Goal: Information Seeking & Learning: Learn about a topic

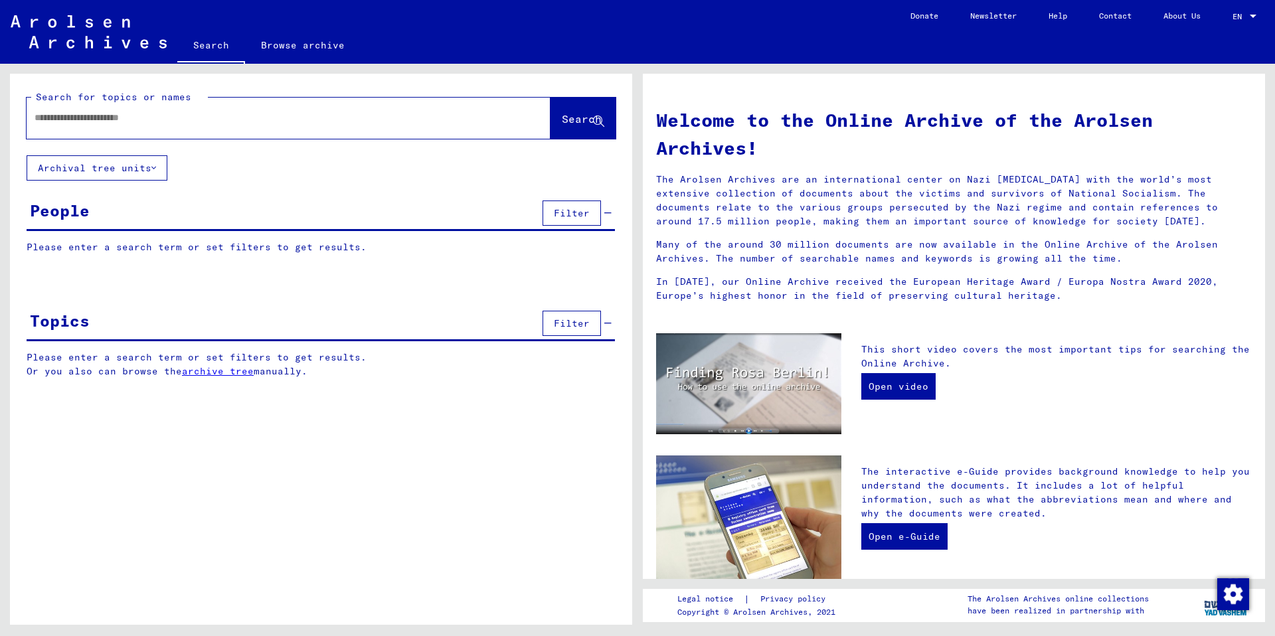
click at [120, 172] on button "Archival tree units" at bounding box center [97, 167] width 141 height 25
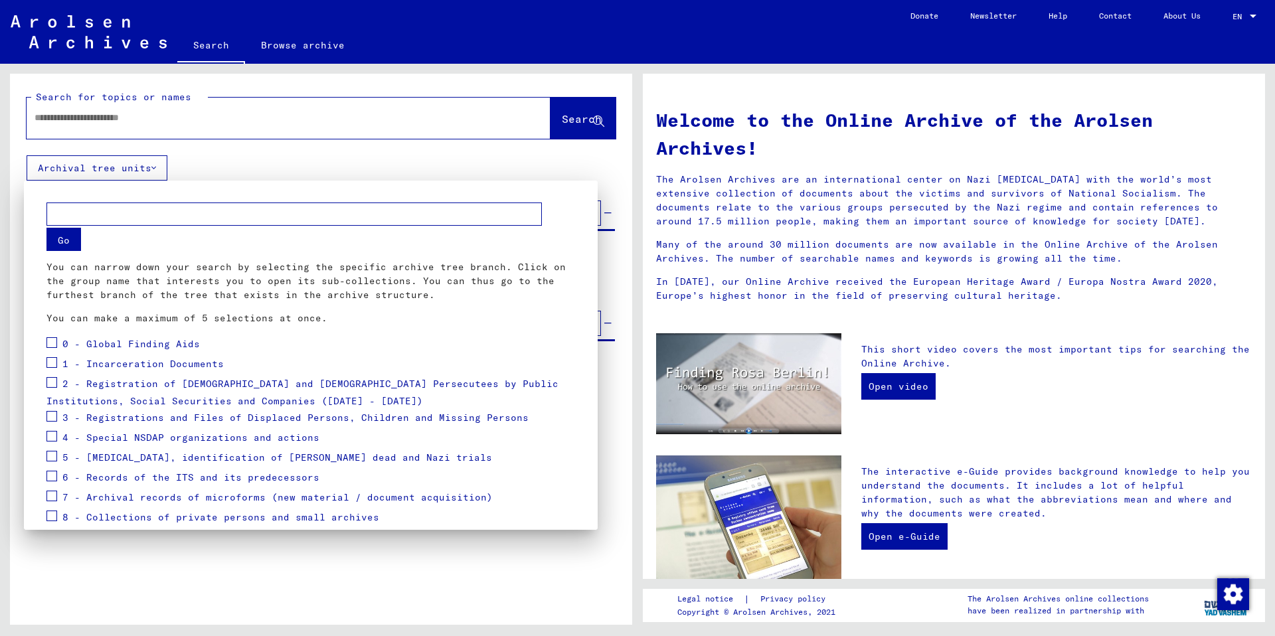
click at [103, 210] on input "text" at bounding box center [293, 214] width 495 height 23
type input "**********"
click at [57, 236] on button "Go" at bounding box center [63, 239] width 35 height 23
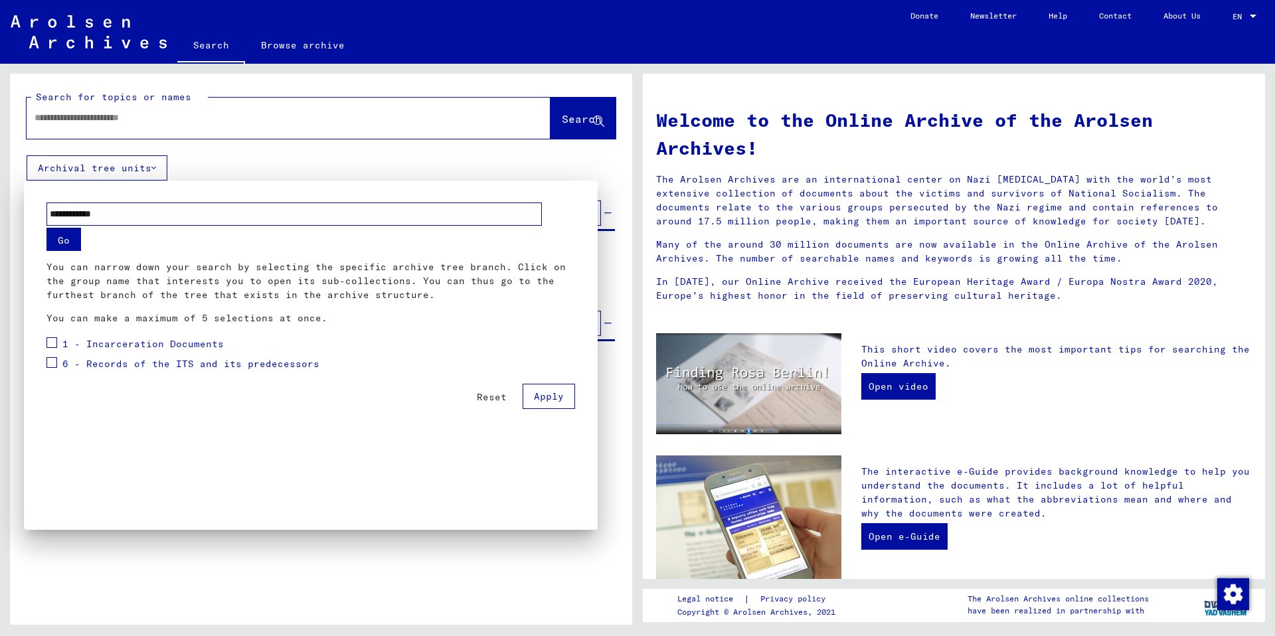
click at [100, 127] on div at bounding box center [637, 318] width 1275 height 636
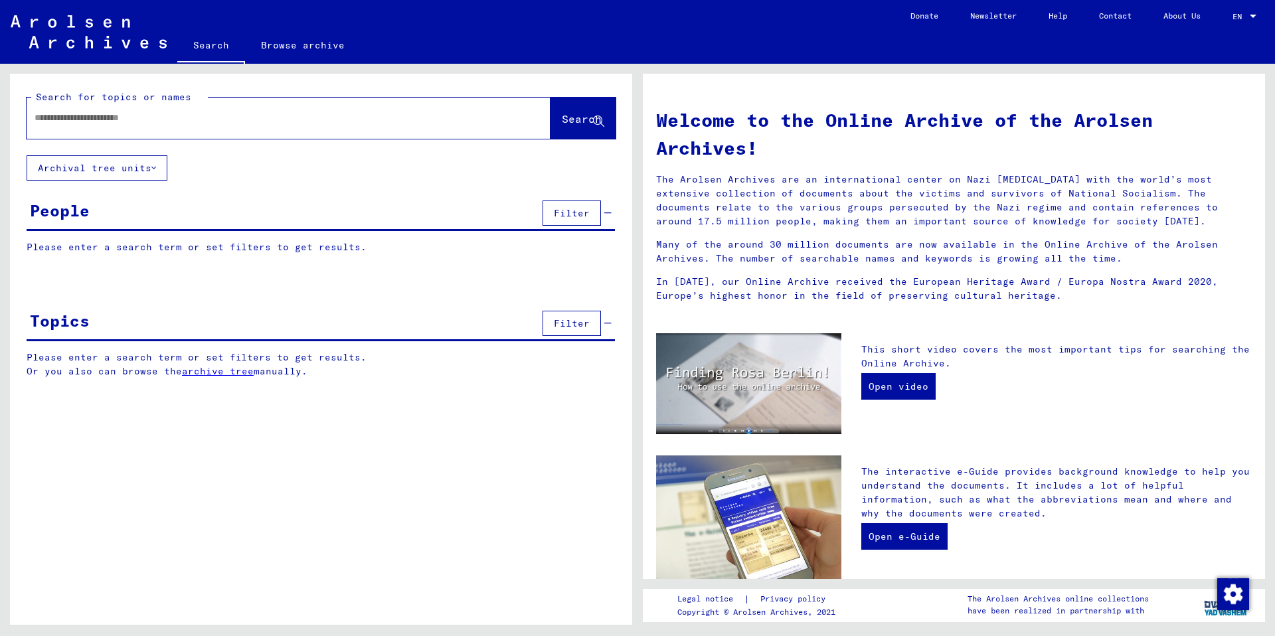
click at [84, 125] on div at bounding box center [269, 118] width 484 height 30
click at [80, 121] on input "text" at bounding box center [273, 118] width 476 height 14
type input "**********"
click at [562, 114] on span "Search" at bounding box center [582, 118] width 40 height 13
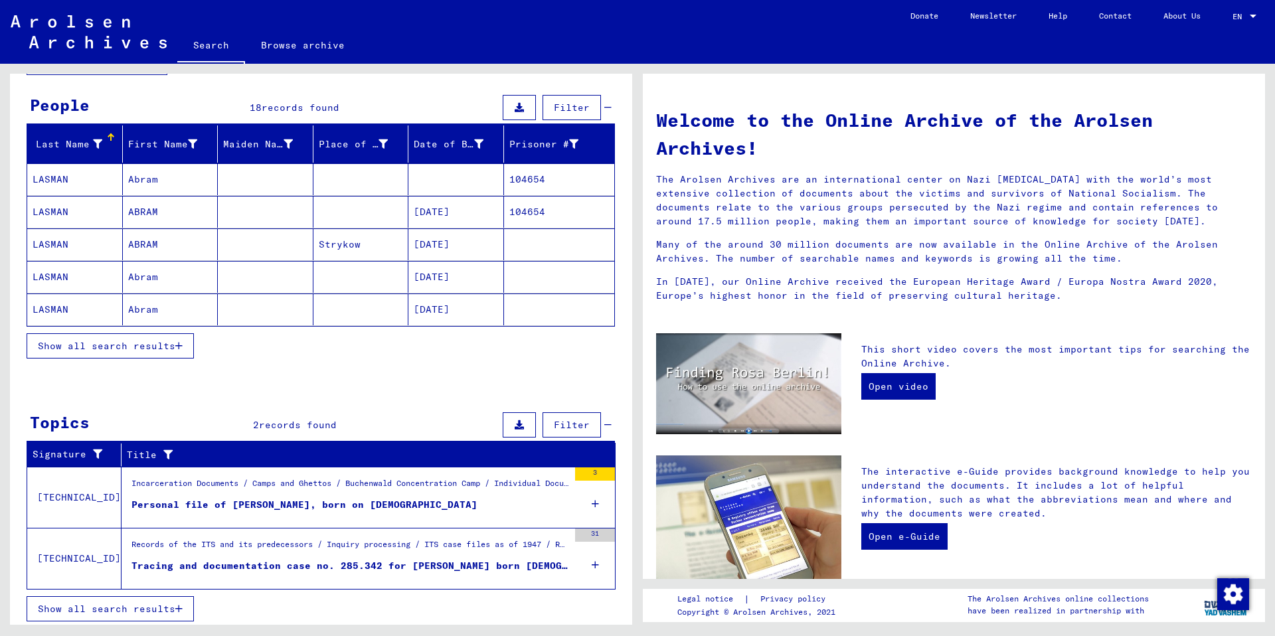
scroll to position [110, 0]
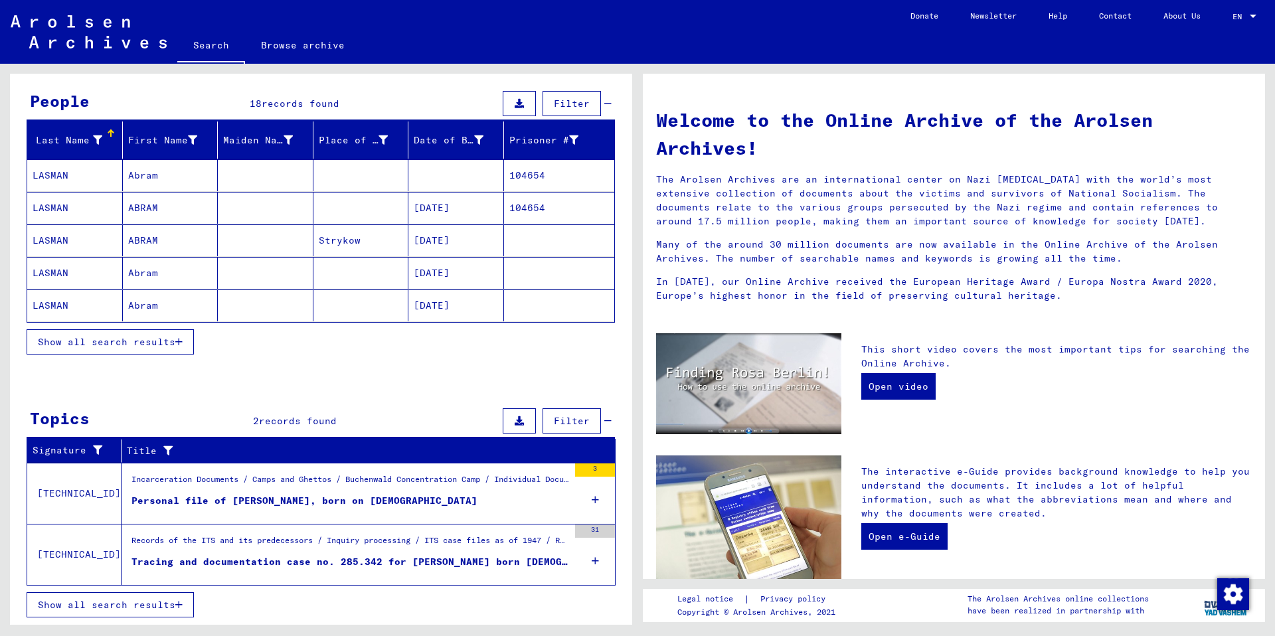
click at [390, 562] on div "Tracing and documentation case no. 285.342 for [PERSON_NAME] born [DEMOGRAPHIC_…" at bounding box center [349, 562] width 437 height 14
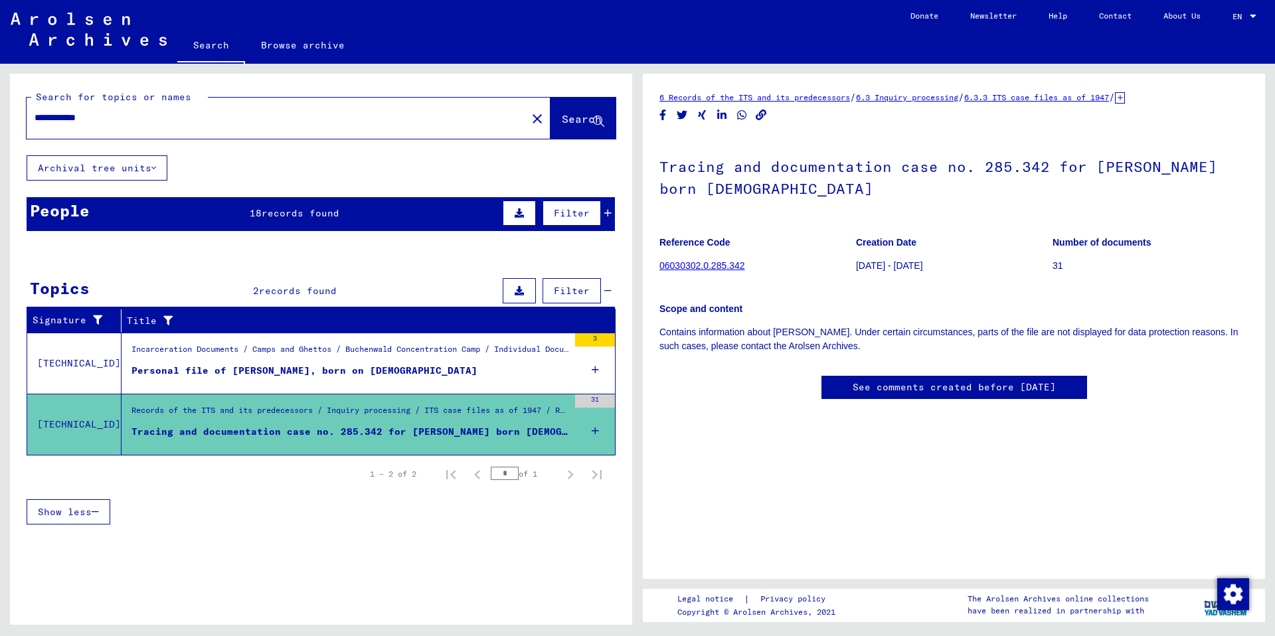
click at [287, 370] on div "Personal file of [PERSON_NAME], born on [DEMOGRAPHIC_DATA]" at bounding box center [304, 371] width 346 height 14
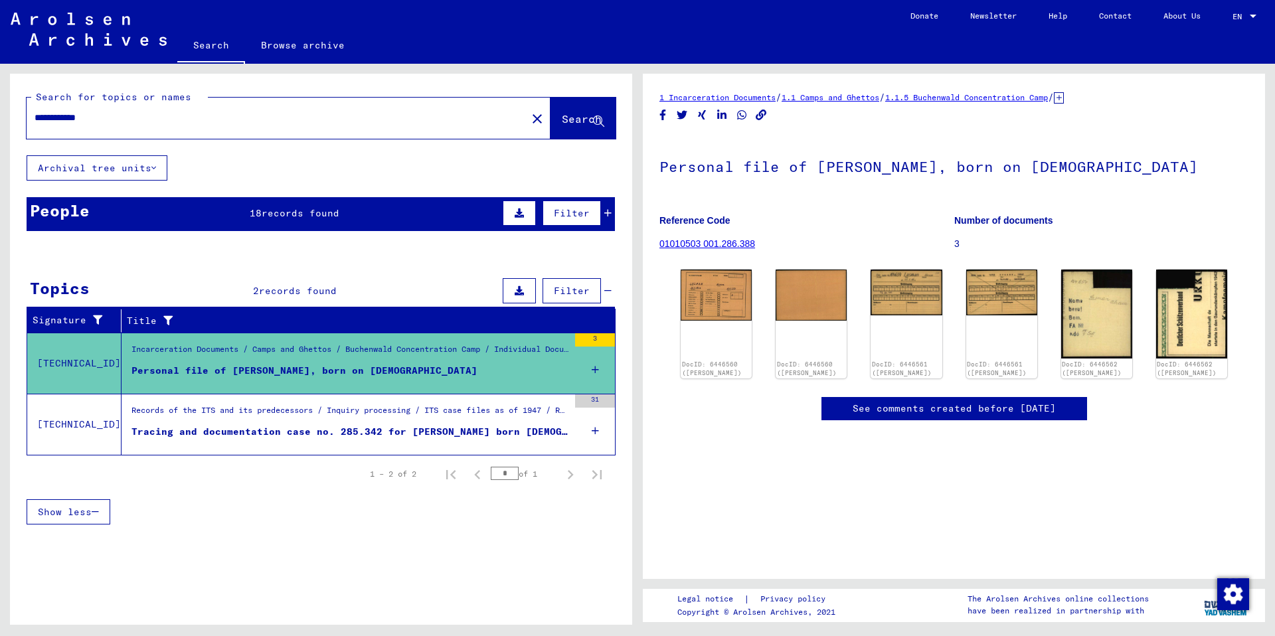
click at [147, 428] on div "Tracing and documentation case no. 285.342 for [PERSON_NAME] born [DEMOGRAPHIC_…" at bounding box center [349, 432] width 437 height 14
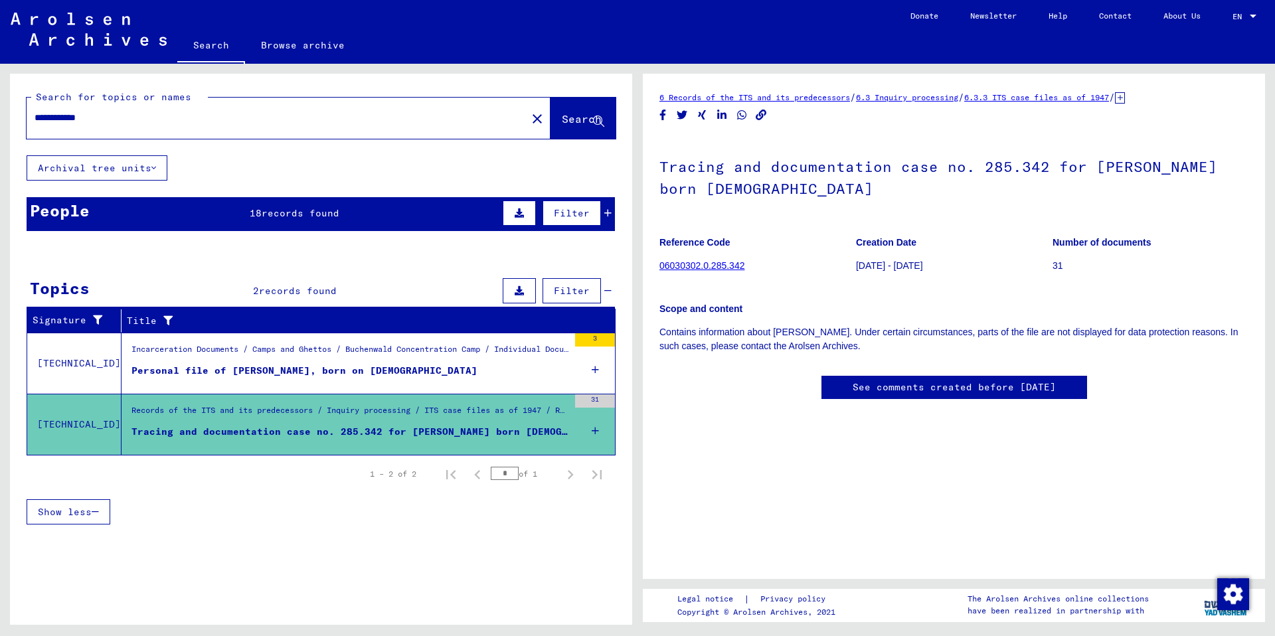
click at [719, 265] on link "06030302.0.285.342" at bounding box center [701, 265] width 85 height 11
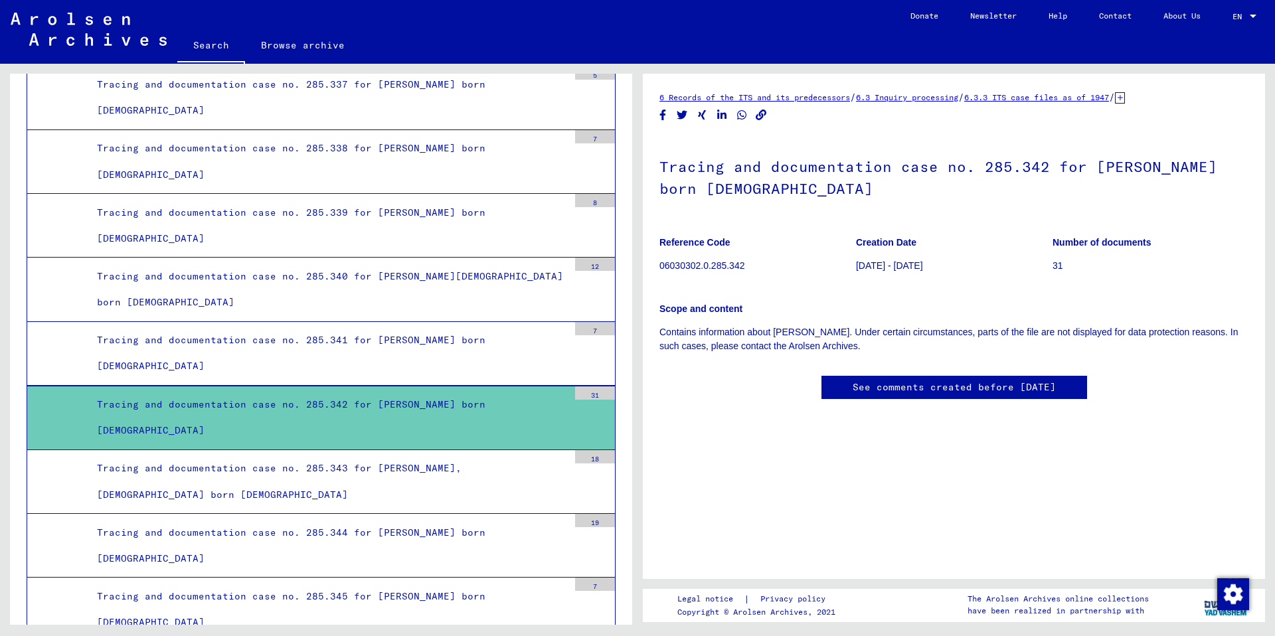
scroll to position [26133, 0]
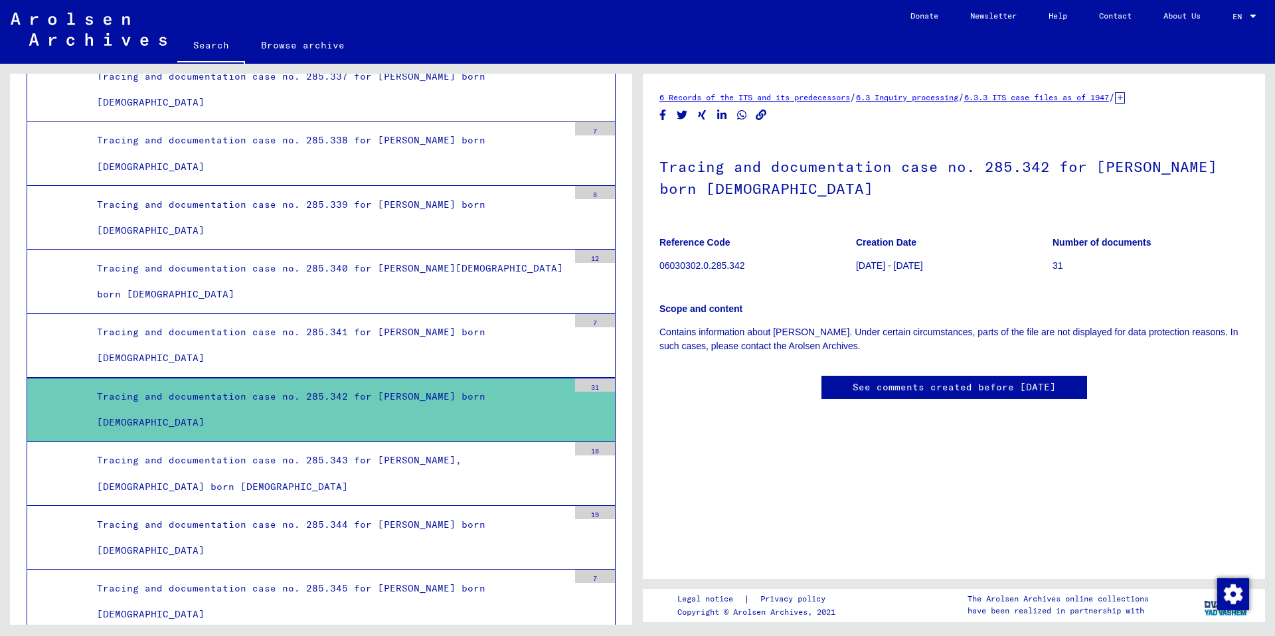
click at [307, 406] on div "Tracing and documentation case no. 285.342 for [PERSON_NAME] born [DEMOGRAPHIC_…" at bounding box center [327, 410] width 481 height 52
click at [598, 383] on div "31" at bounding box center [595, 384] width 40 height 13
click at [965, 380] on link "See comments created before [DATE]" at bounding box center [954, 387] width 203 height 14
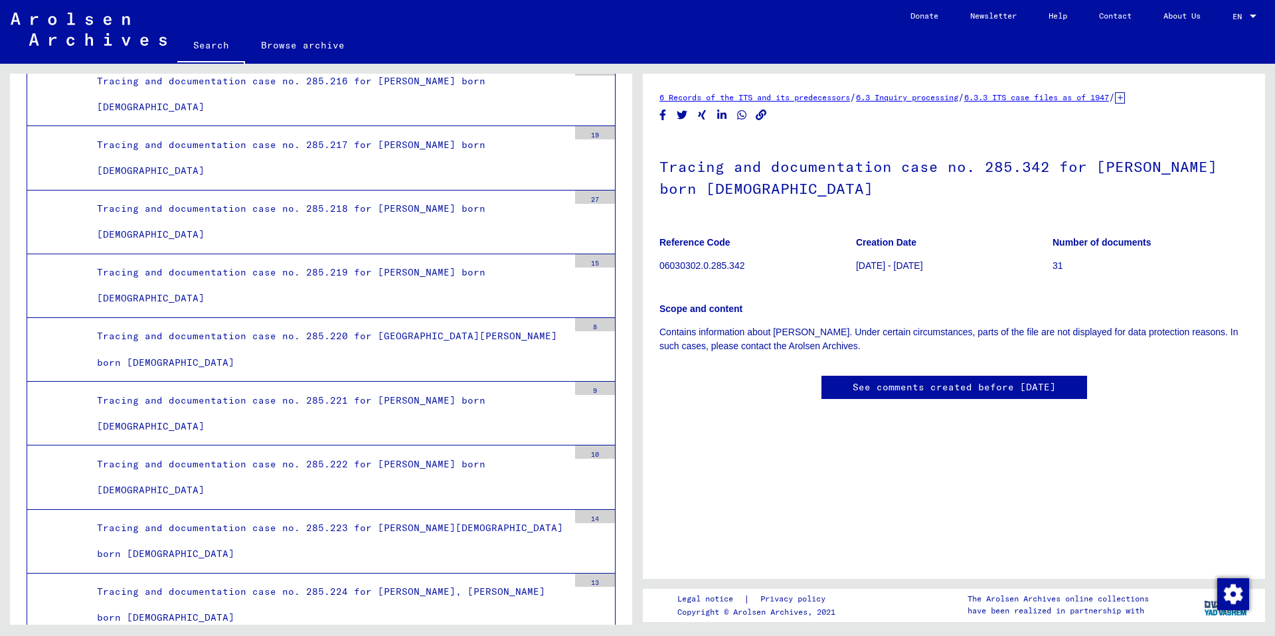
scroll to position [18400, 0]
